Goal: Information Seeking & Learning: Learn about a topic

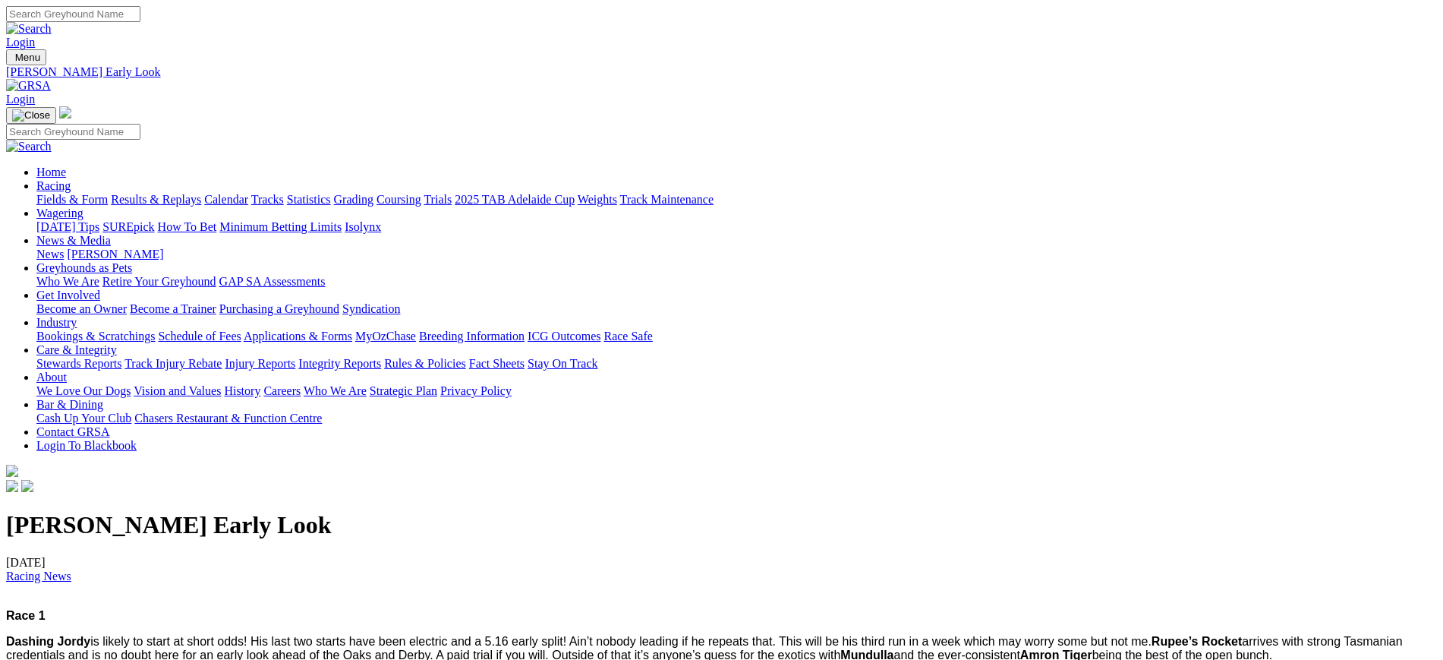
click at [51, 79] on img at bounding box center [28, 86] width 45 height 14
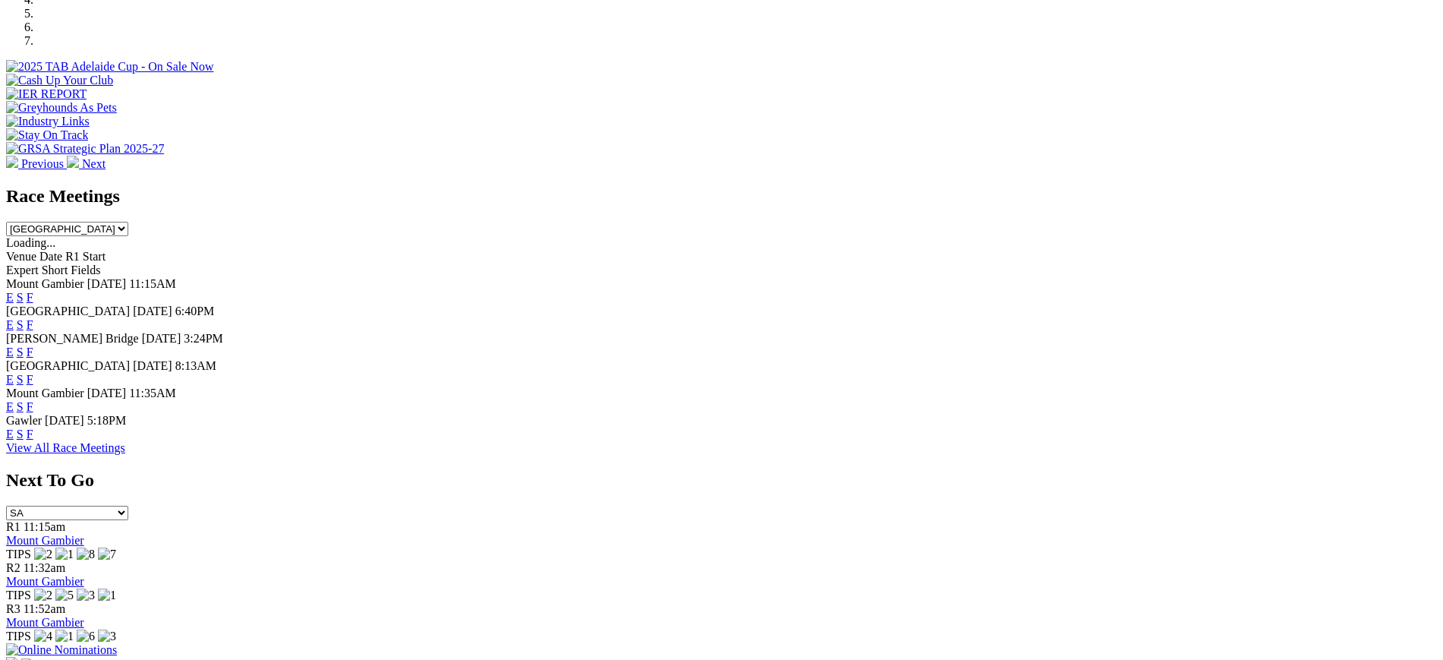
scroll to position [518, 0]
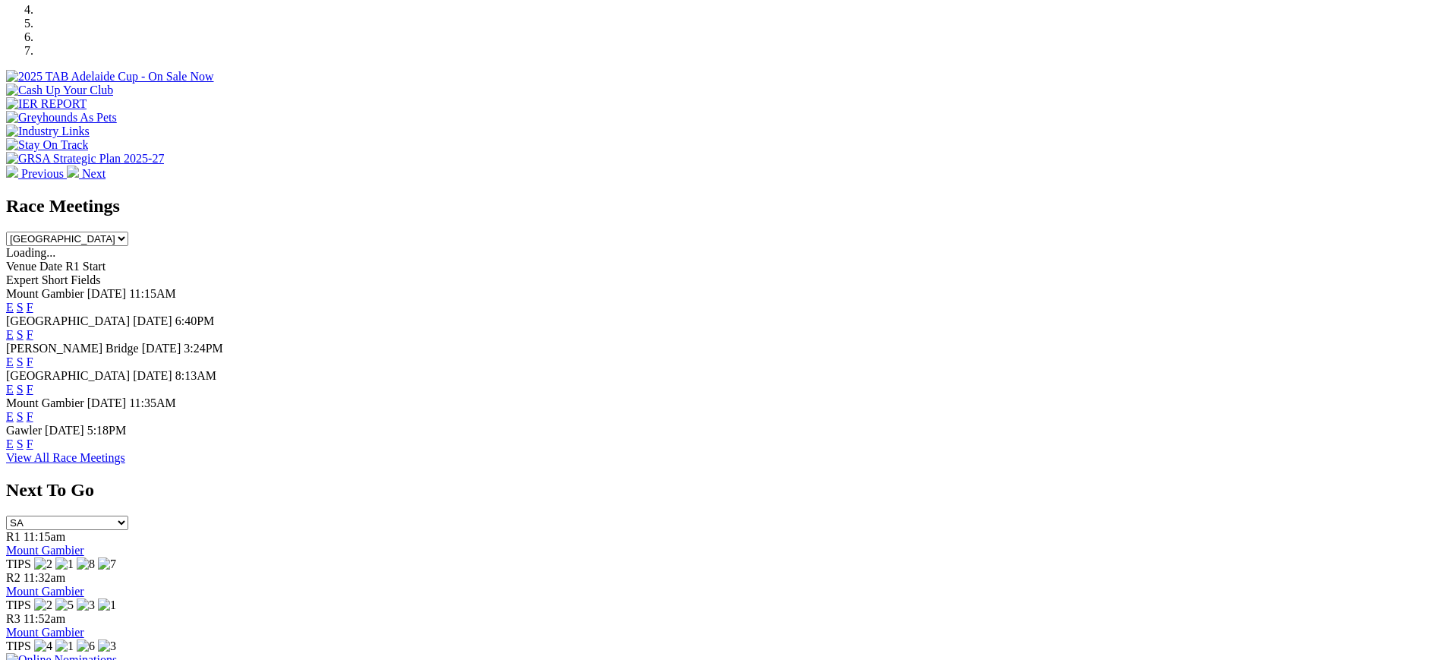
click at [33, 383] on link "F" at bounding box center [30, 389] width 7 height 13
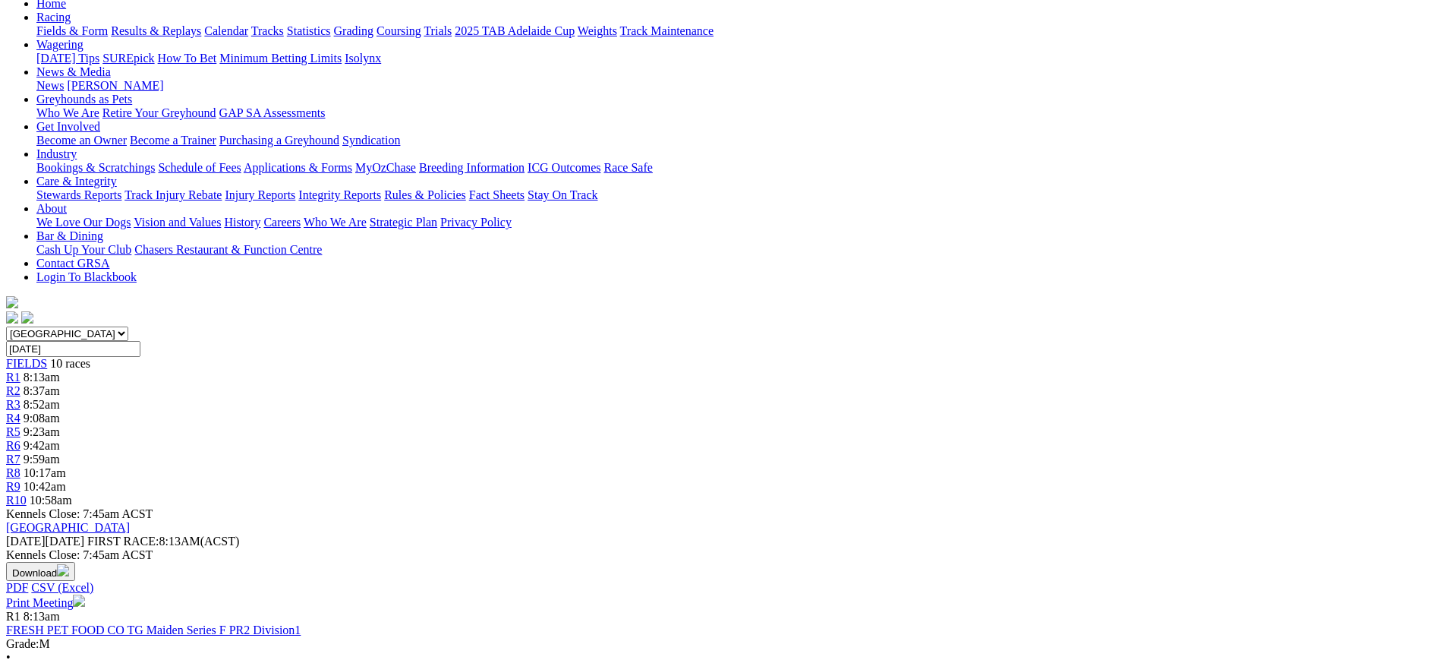
scroll to position [180, 0]
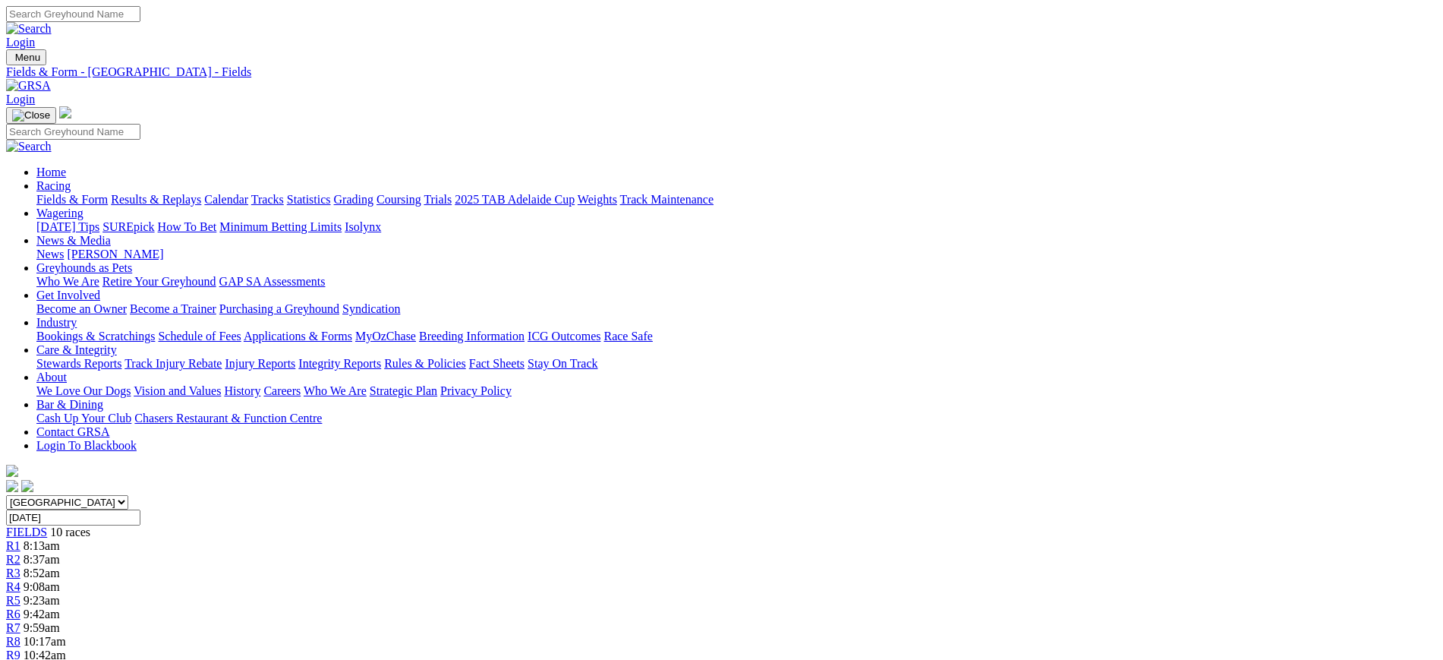
click at [51, 79] on img at bounding box center [28, 86] width 45 height 14
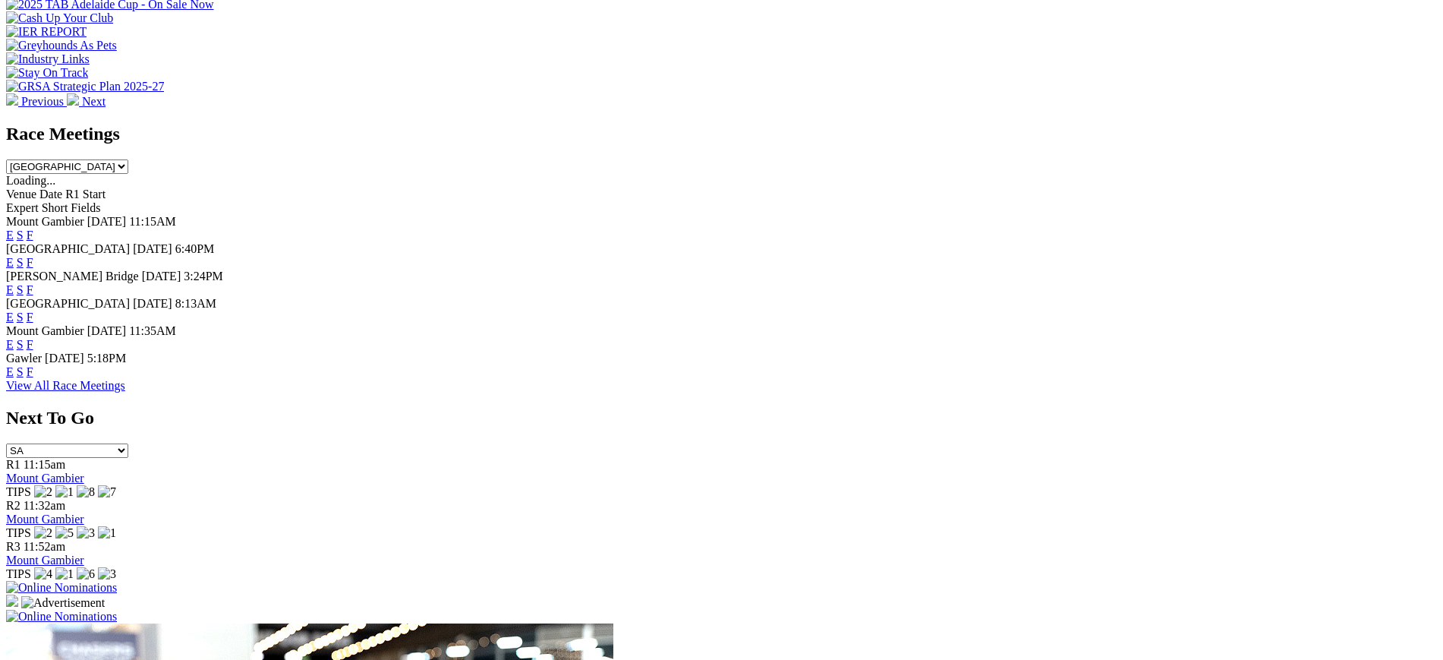
scroll to position [594, 0]
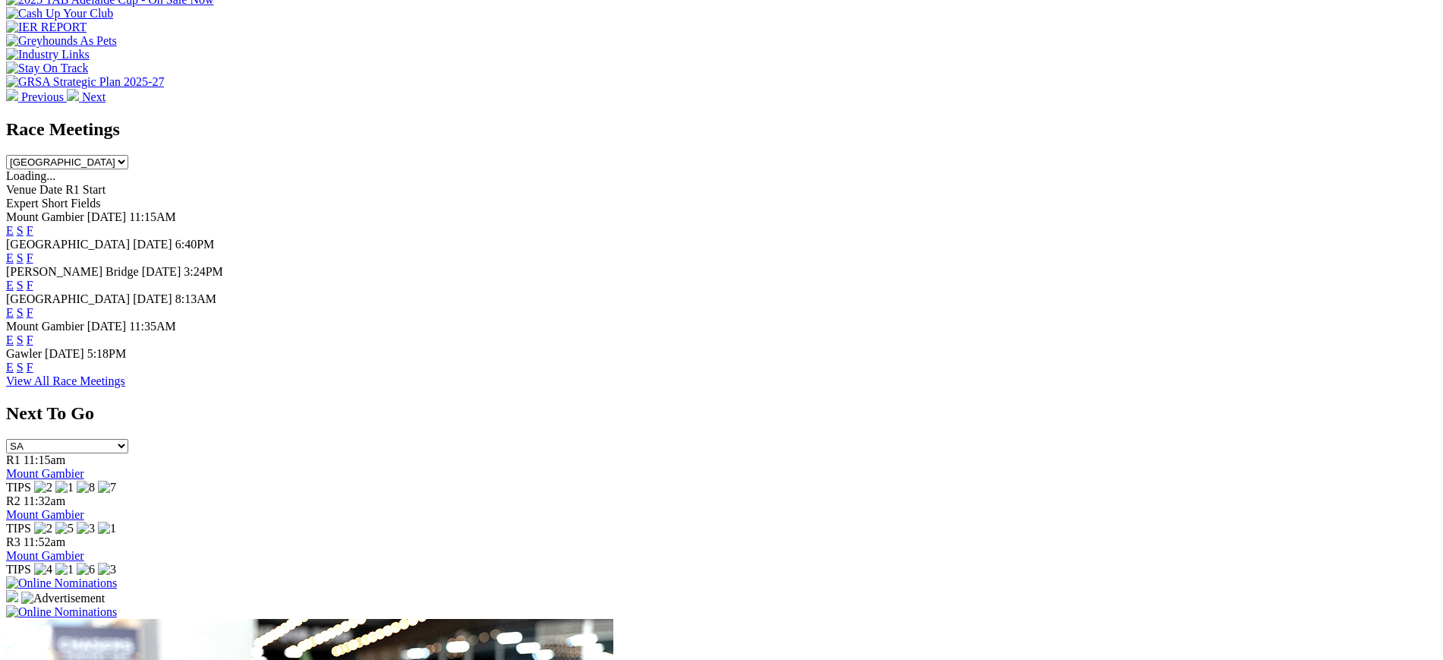
click at [33, 373] on link "F" at bounding box center [30, 367] width 7 height 13
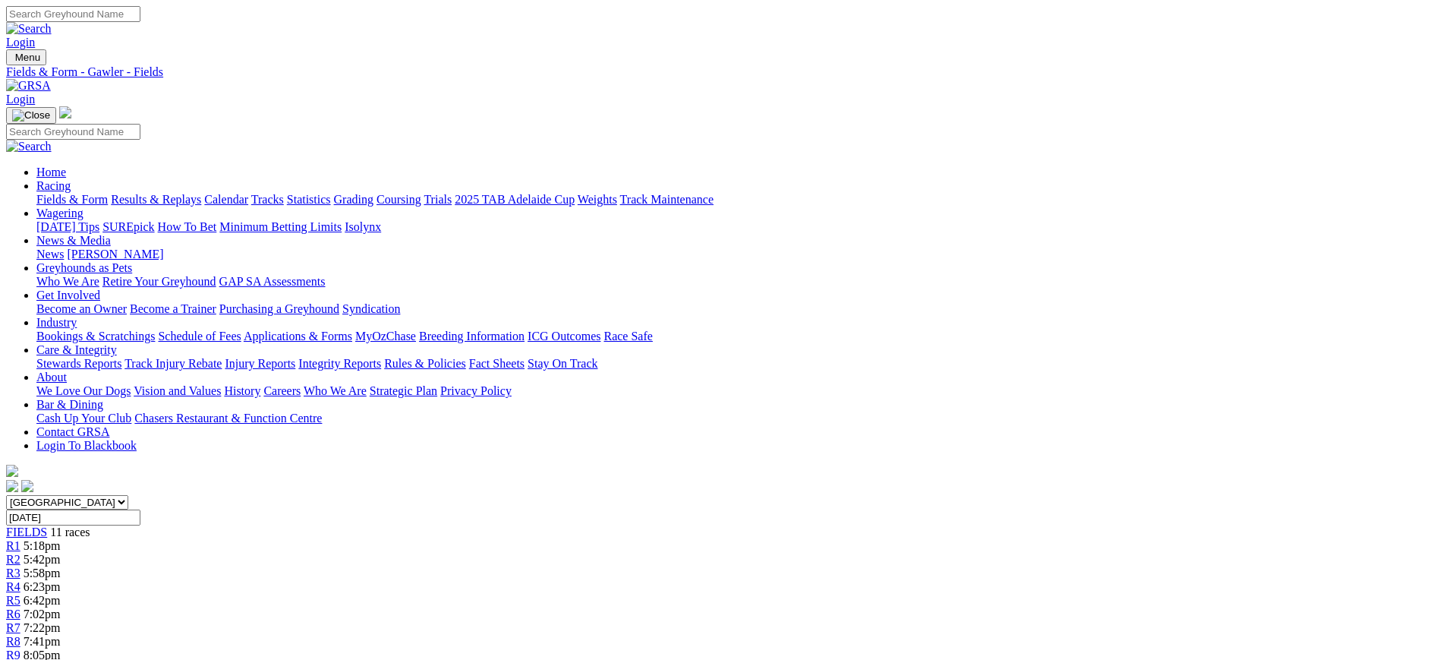
click at [64, 247] on link "News" at bounding box center [49, 253] width 27 height 13
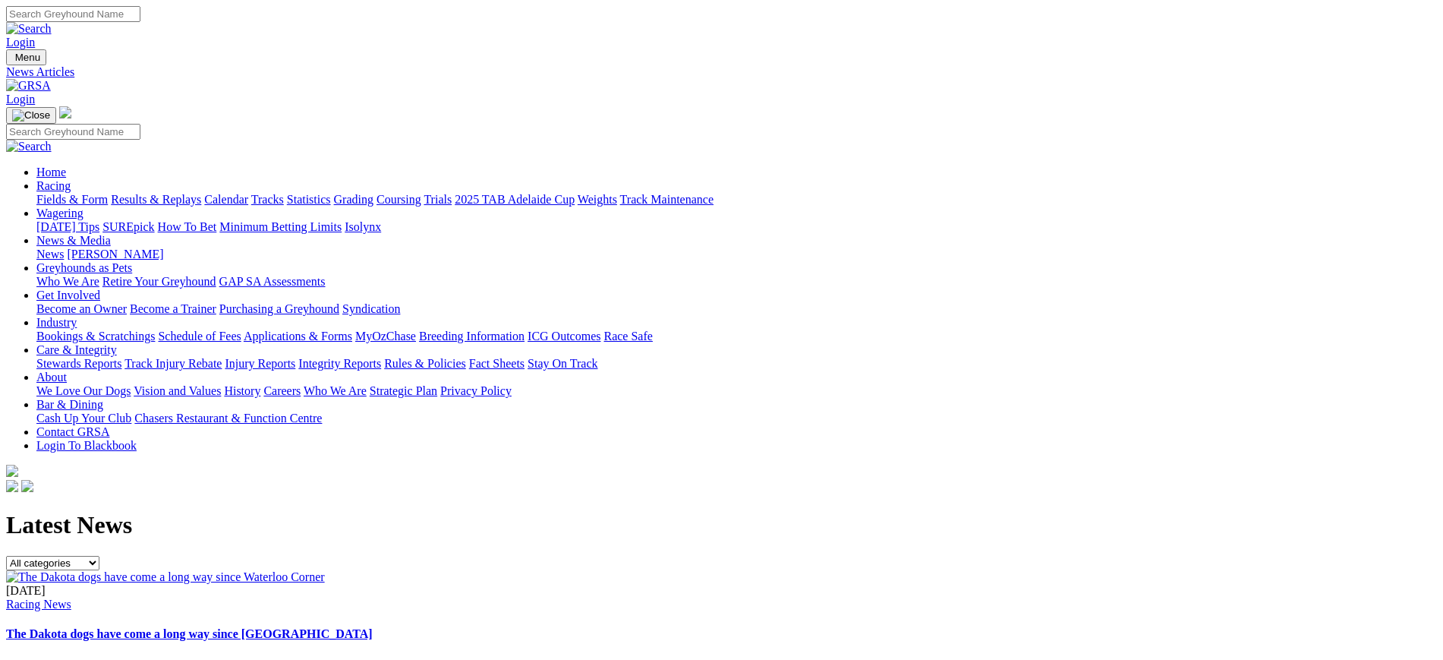
click at [51, 79] on img at bounding box center [28, 86] width 45 height 14
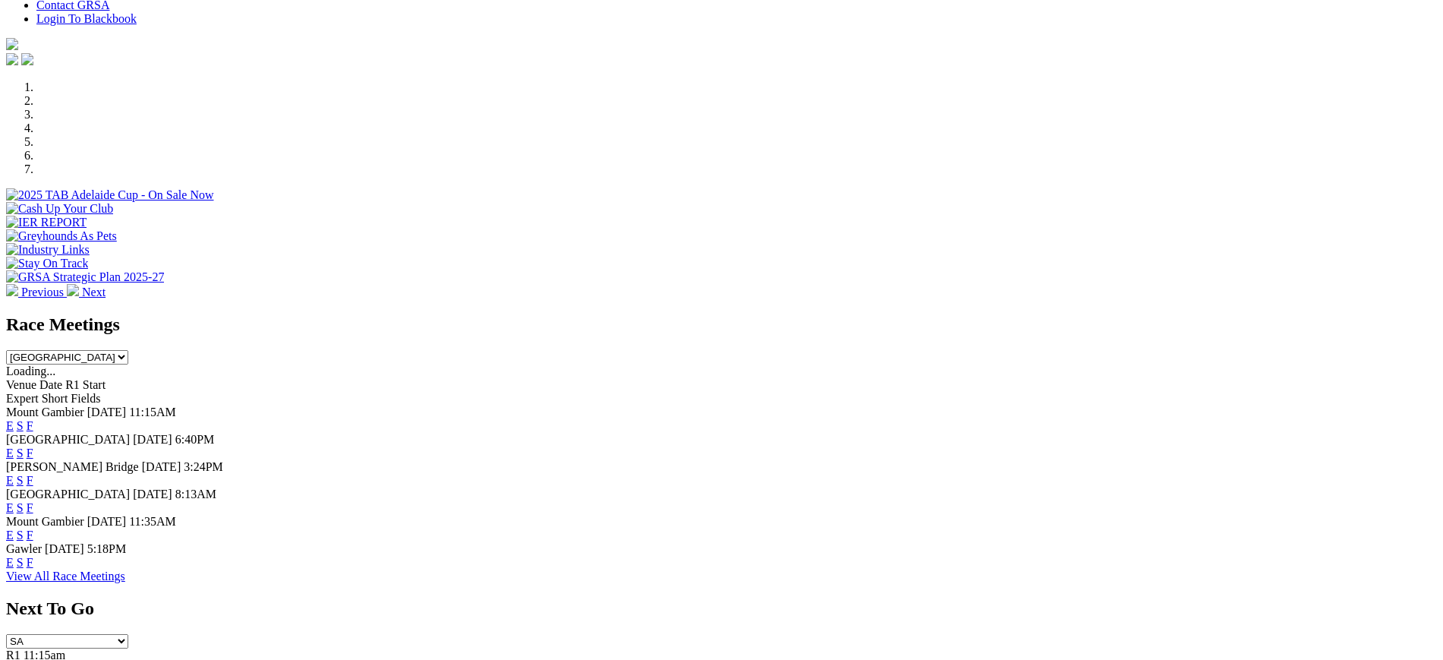
scroll to position [329, 0]
